Goal: Task Accomplishment & Management: Complete application form

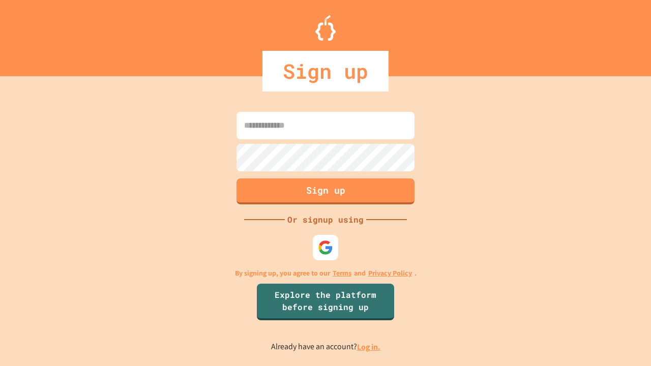
click at [369, 347] on link "Log in." at bounding box center [368, 347] width 23 height 11
